Goal: Task Accomplishment & Management: Complete application form

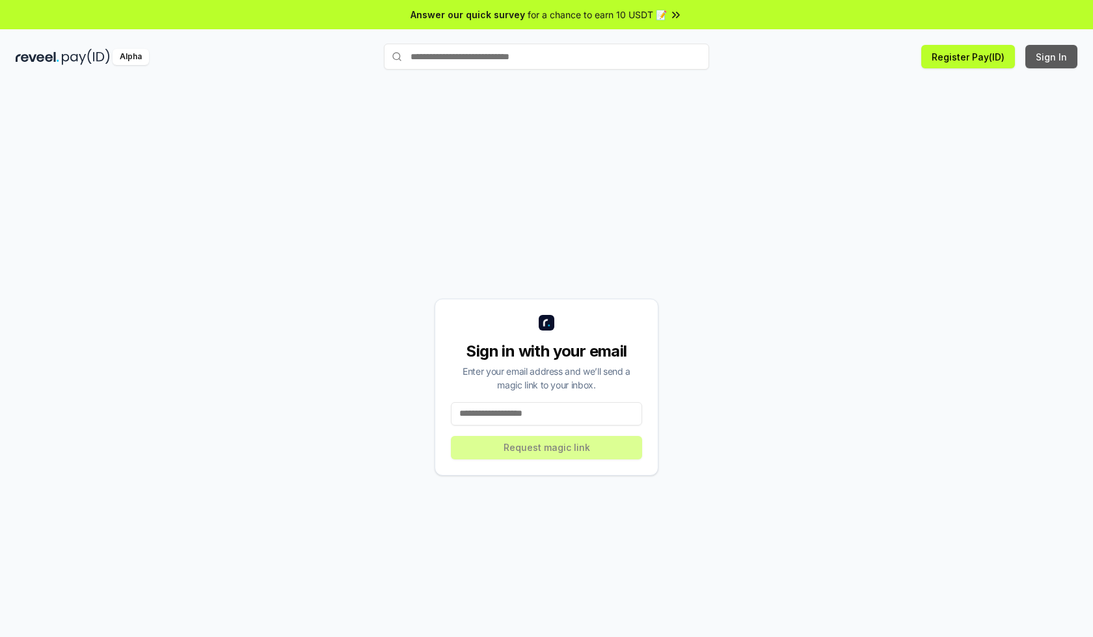
click at [1052, 57] on button "Sign In" at bounding box center [1052, 56] width 52 height 23
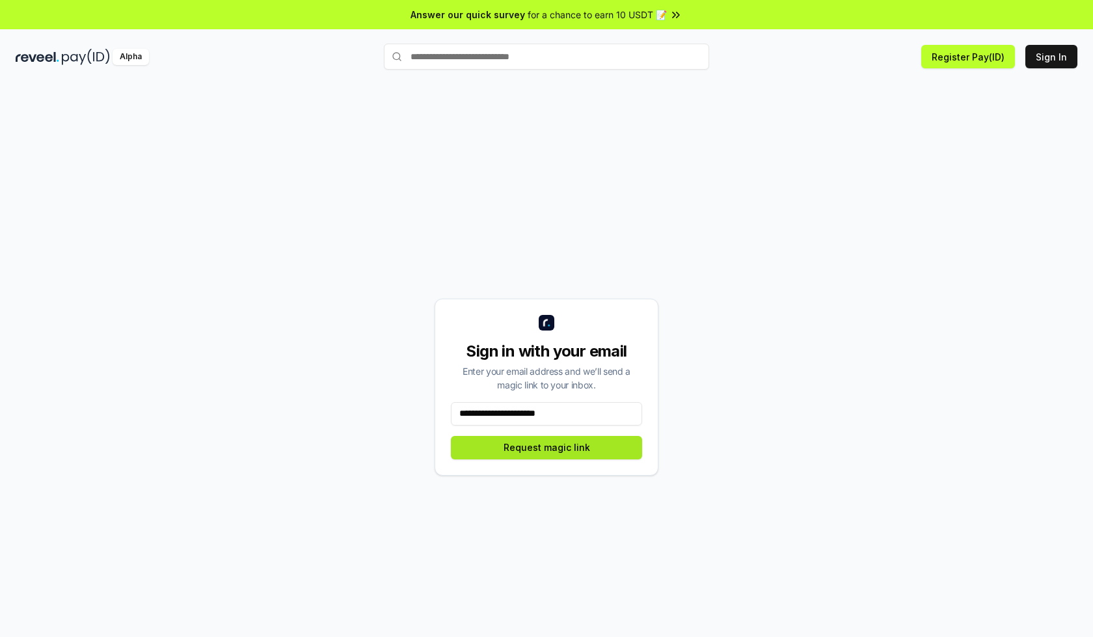
type input "**********"
click at [547, 447] on button "Request magic link" at bounding box center [546, 447] width 191 height 23
